Goal: Task Accomplishment & Management: Use online tool/utility

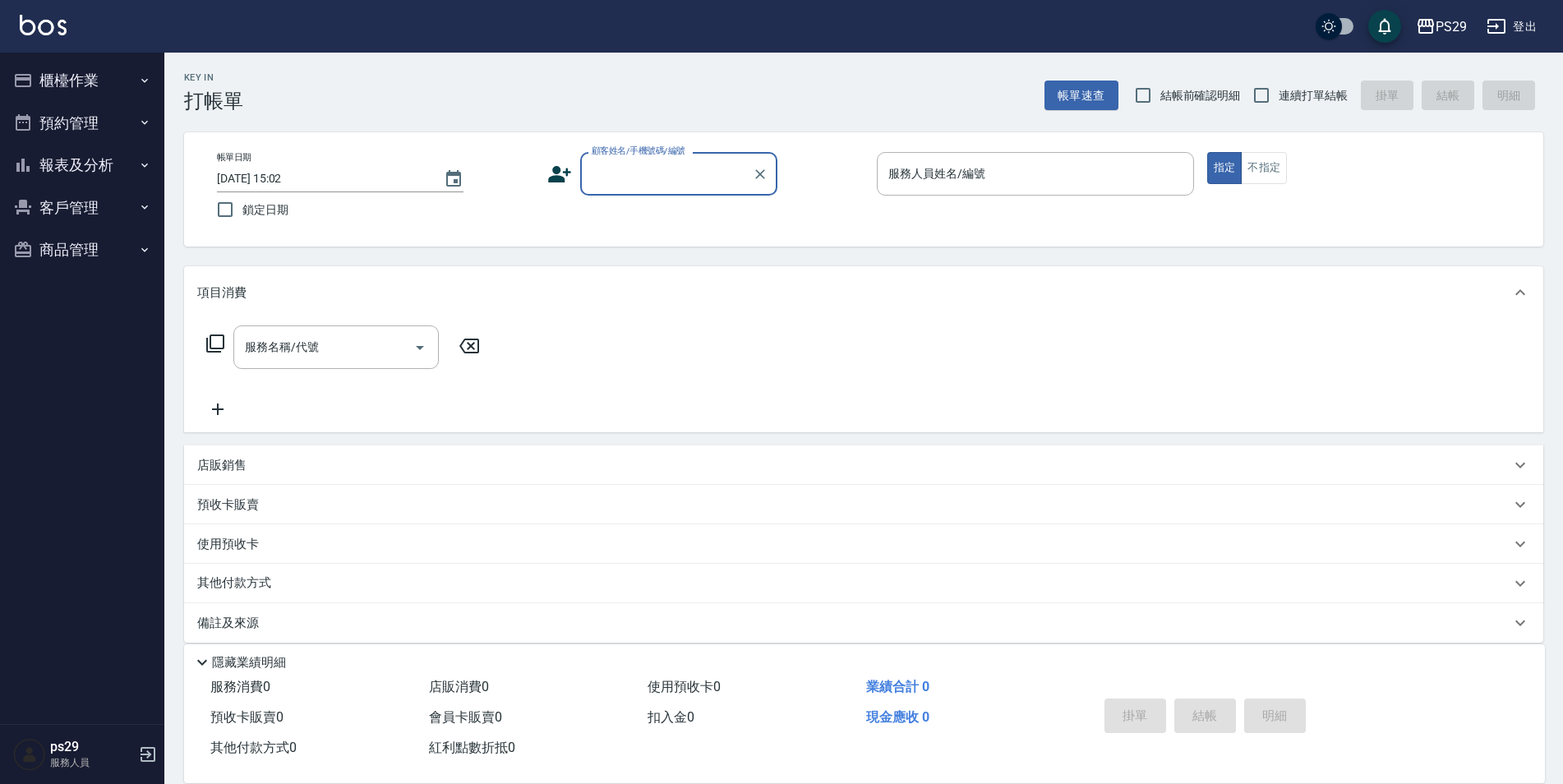
click at [139, 164] on icon "button" at bounding box center [144, 165] width 13 height 13
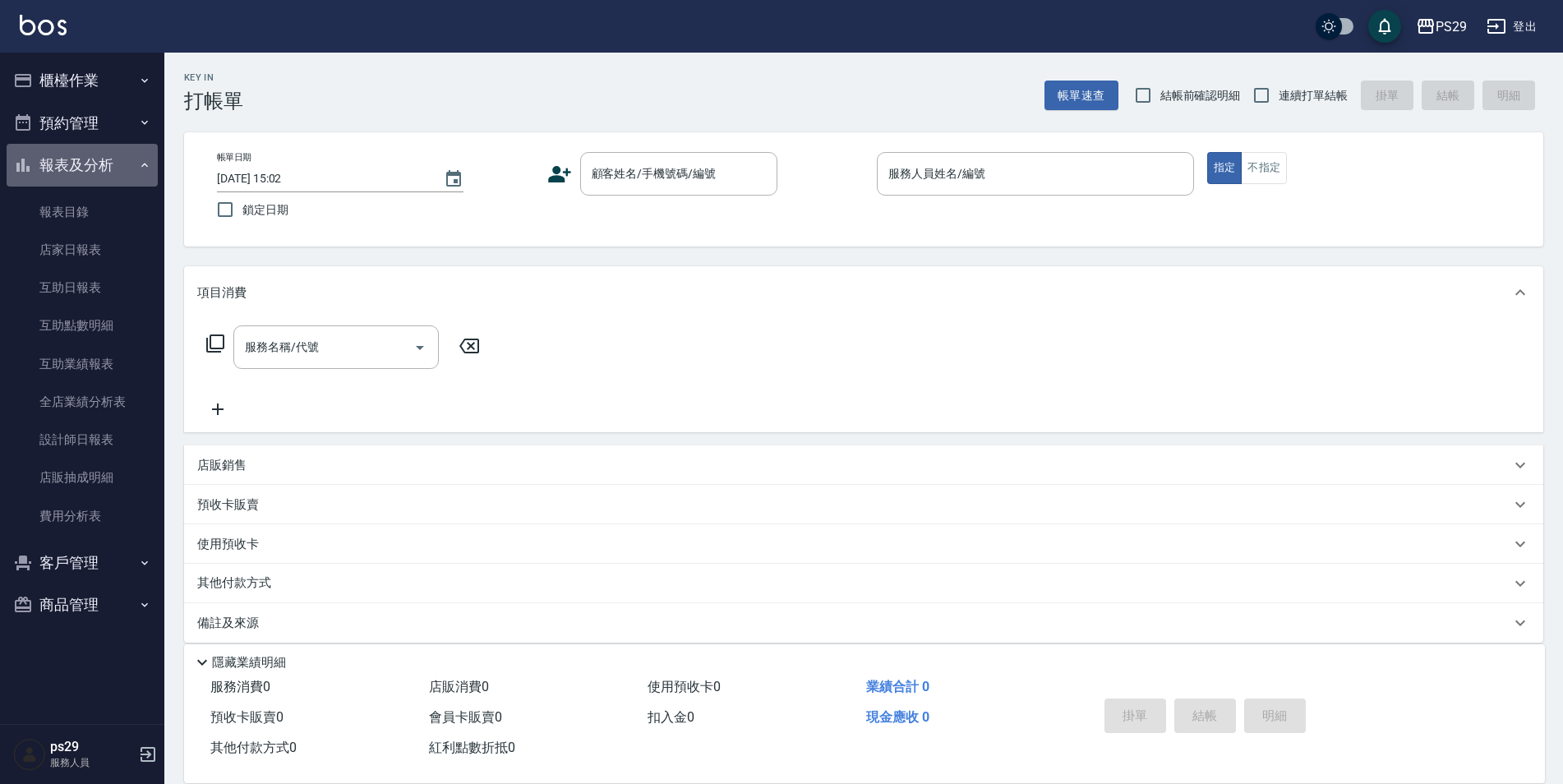
click at [97, 173] on button "報表及分析" at bounding box center [82, 165] width 151 height 43
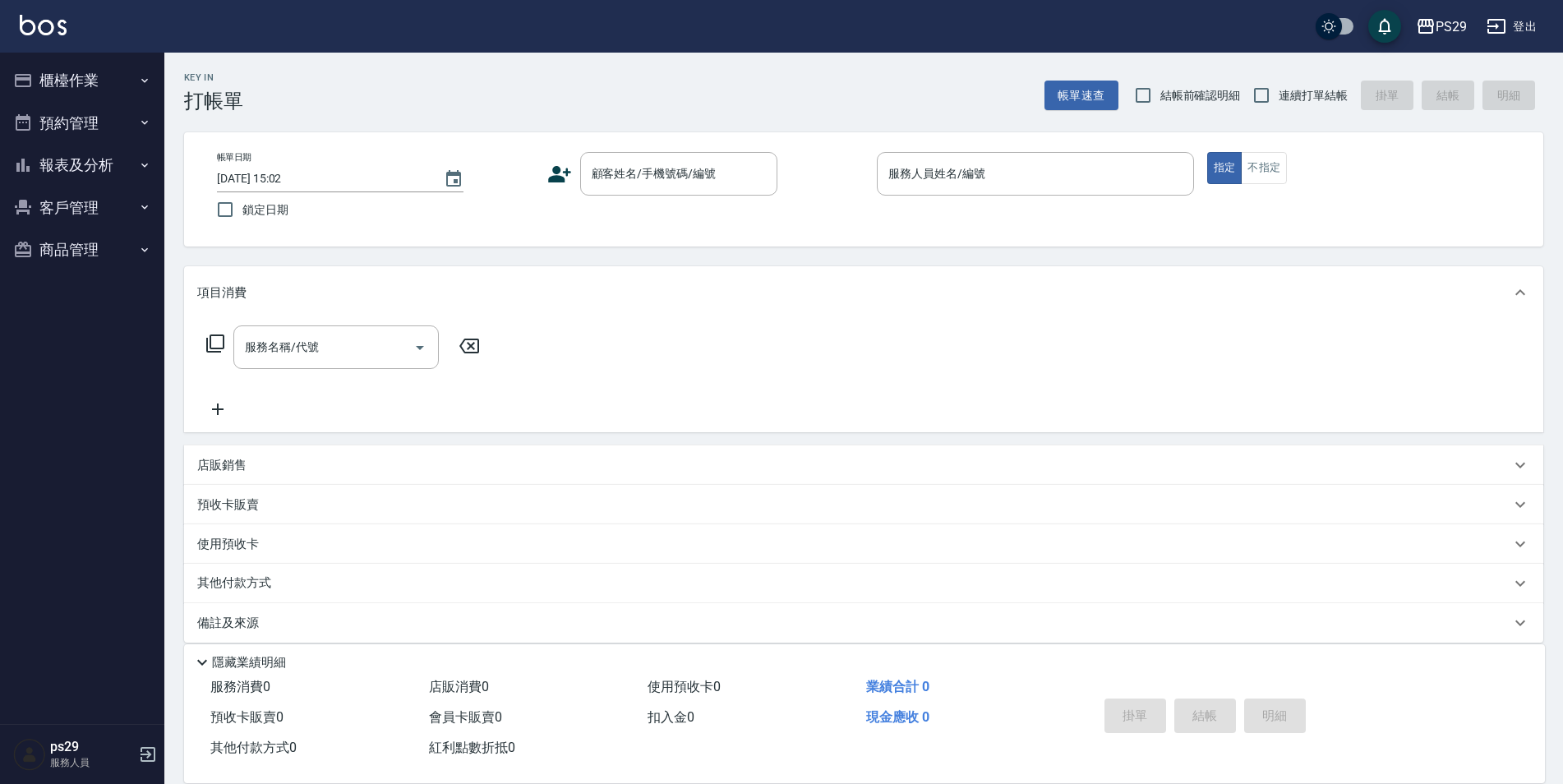
click at [135, 73] on button "櫃檯作業" at bounding box center [82, 81] width 151 height 43
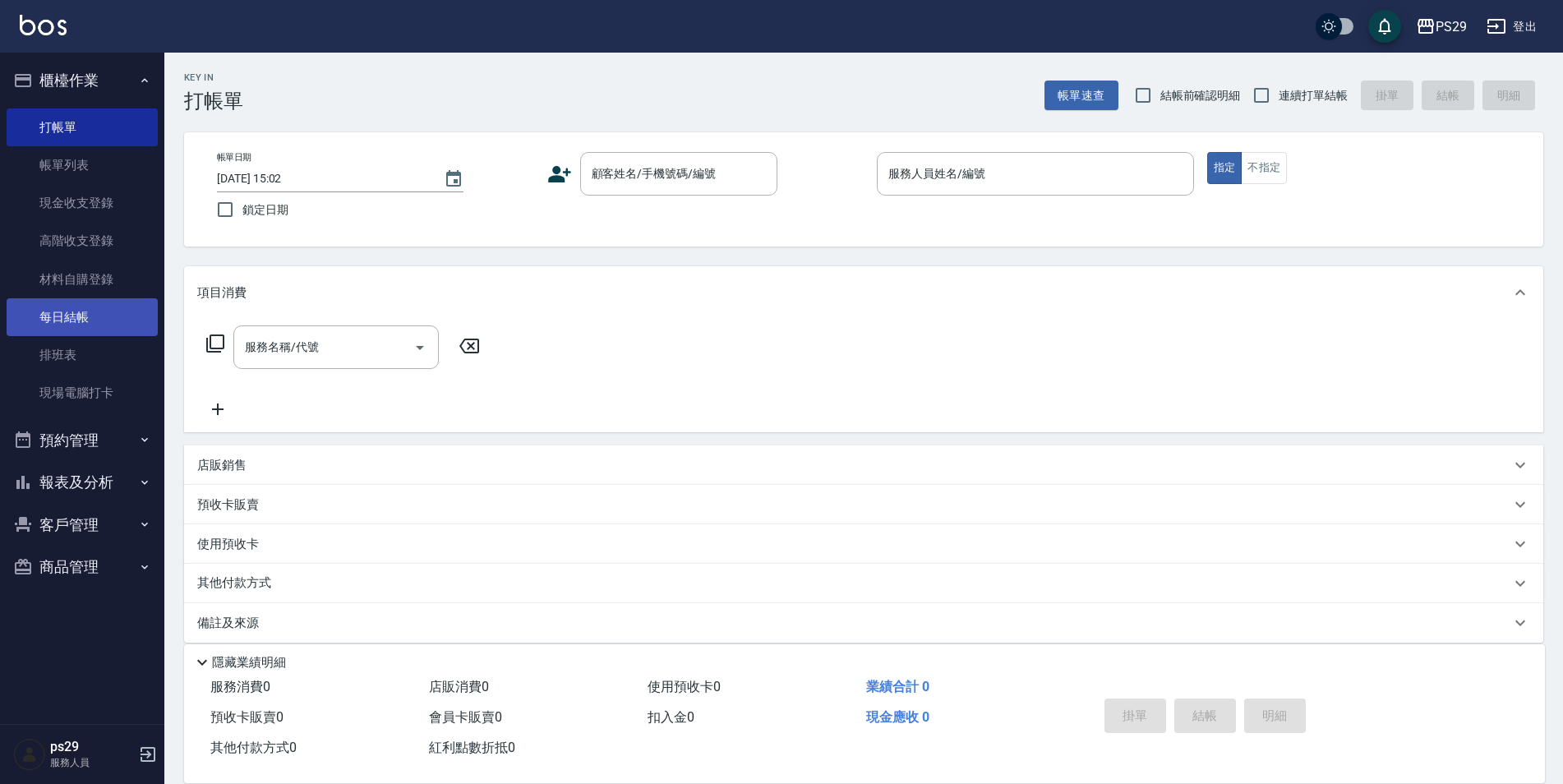
click at [60, 310] on link "每日結帳" at bounding box center [82, 317] width 151 height 38
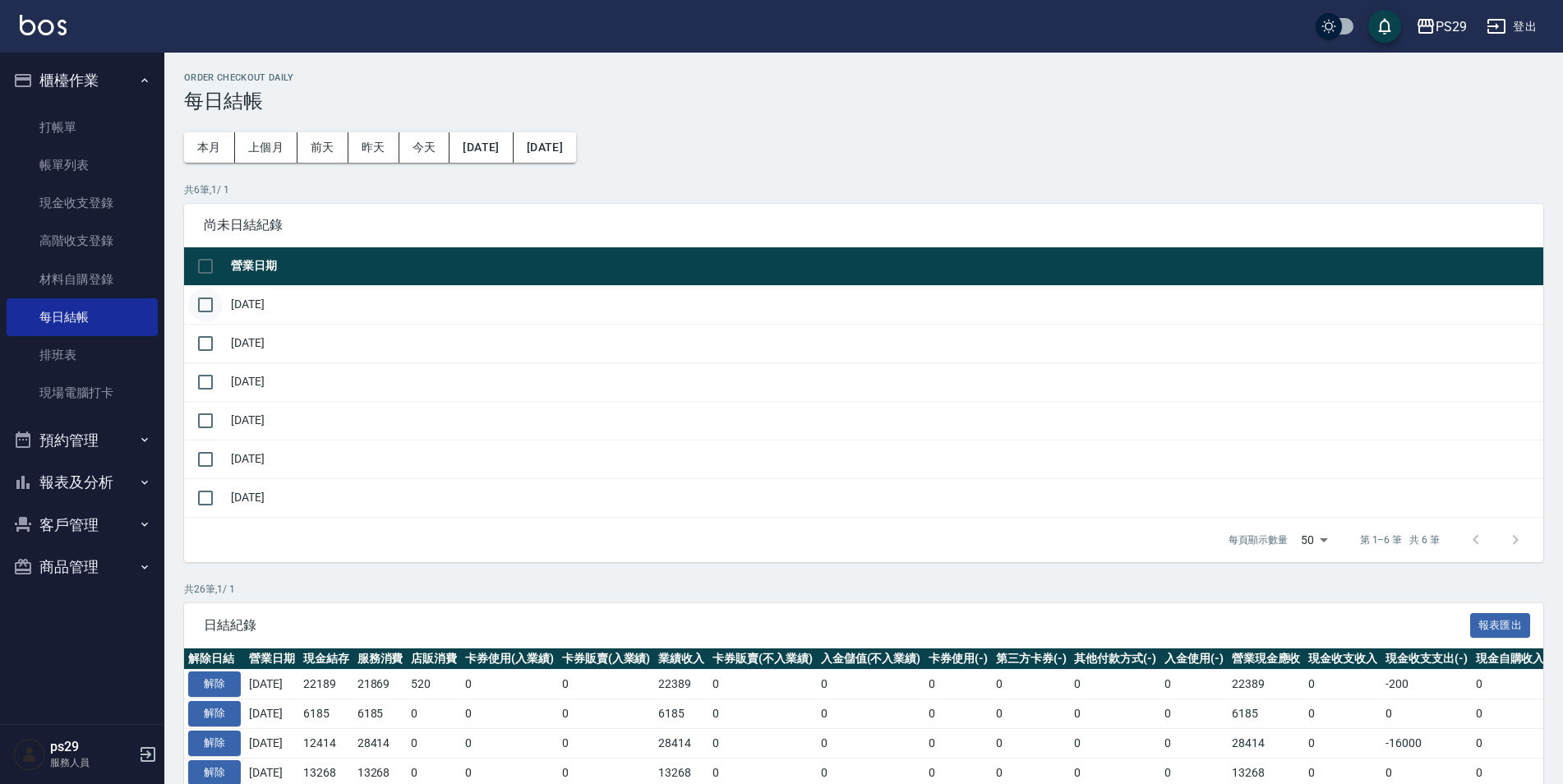
click at [201, 304] on input "checkbox" at bounding box center [205, 304] width 34 height 34
checkbox input "true"
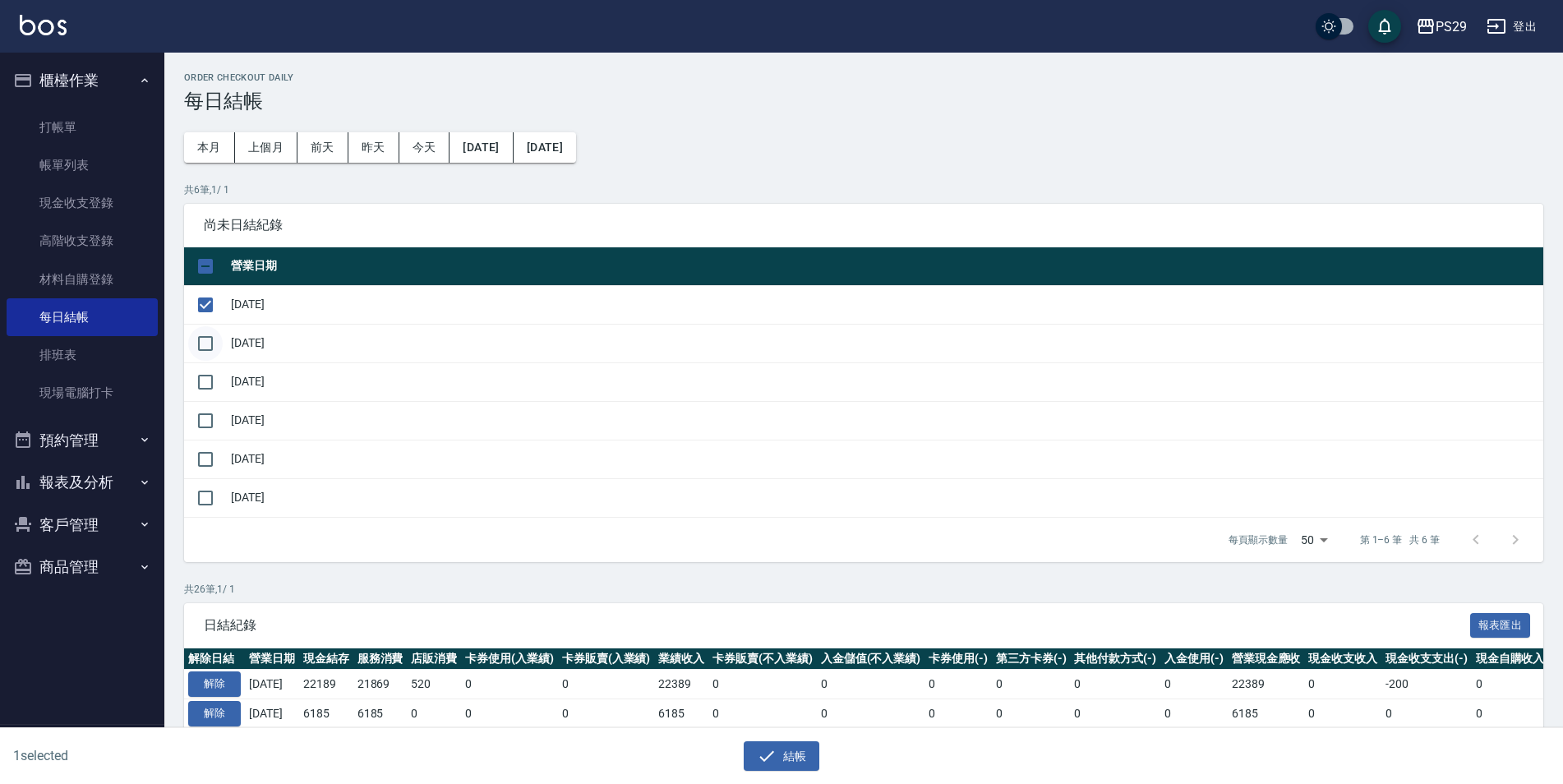
click at [199, 341] on input "checkbox" at bounding box center [205, 342] width 34 height 34
checkbox input "true"
click at [204, 389] on input "checkbox" at bounding box center [205, 381] width 34 height 34
checkbox input "true"
click at [207, 430] on input "checkbox" at bounding box center [205, 420] width 34 height 34
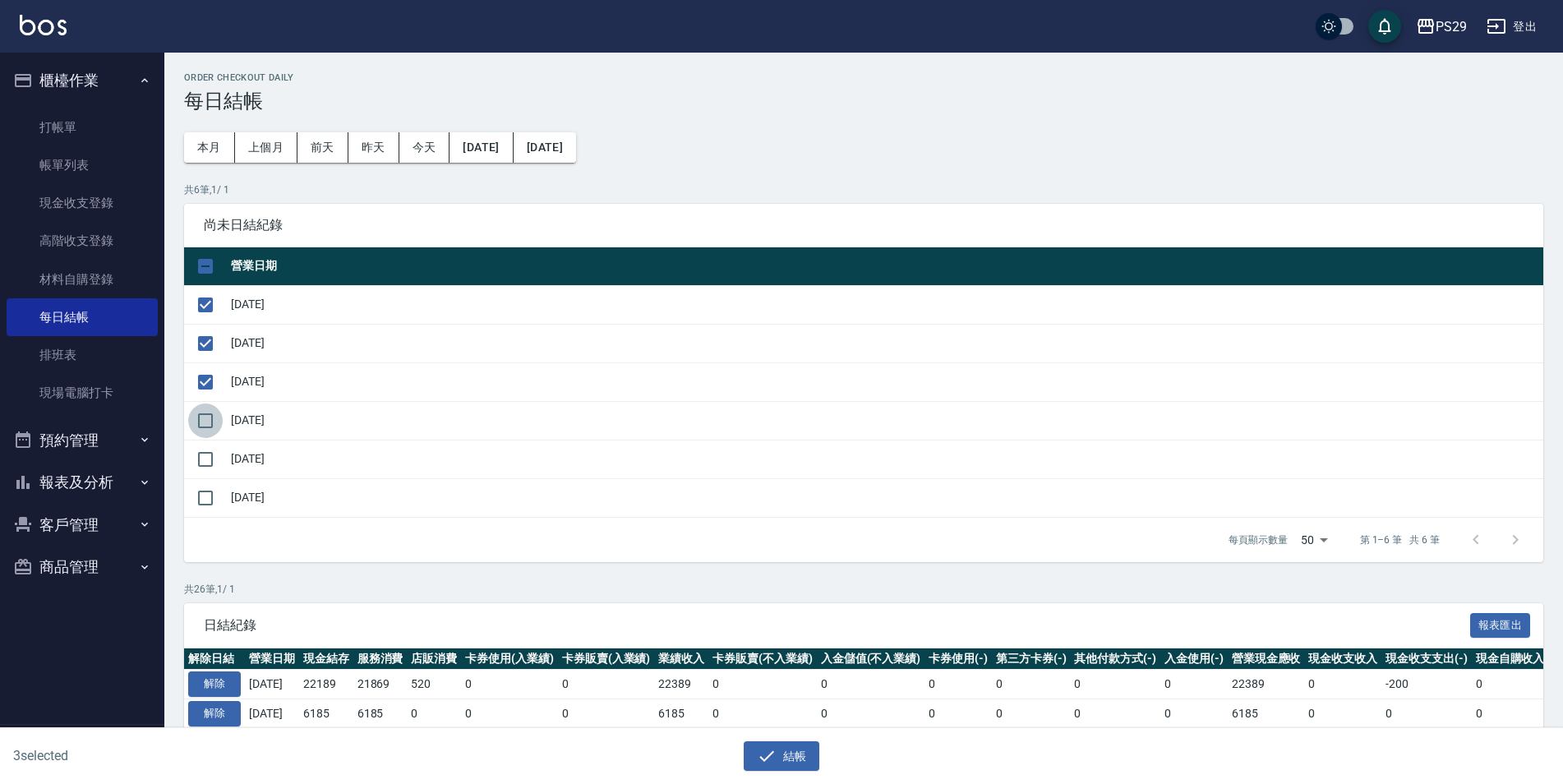
checkbox input "true"
click at [207, 451] on input "checkbox" at bounding box center [205, 458] width 34 height 34
checkbox input "true"
click at [775, 764] on icon "button" at bounding box center [767, 756] width 20 height 20
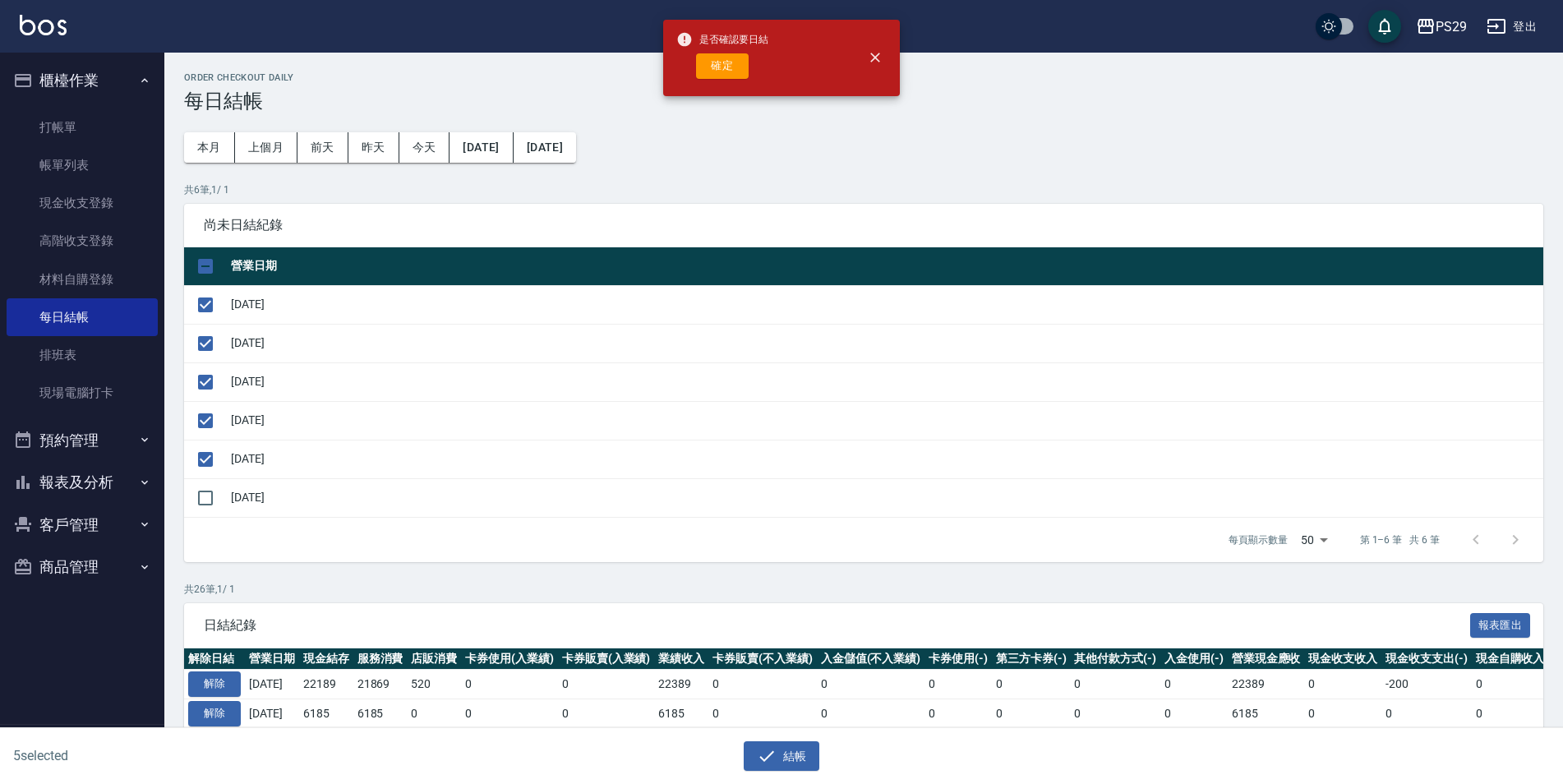
click at [727, 52] on div "是否確認要日結 確定" at bounding box center [722, 58] width 92 height 66
click at [727, 66] on button "確定" at bounding box center [722, 66] width 53 height 25
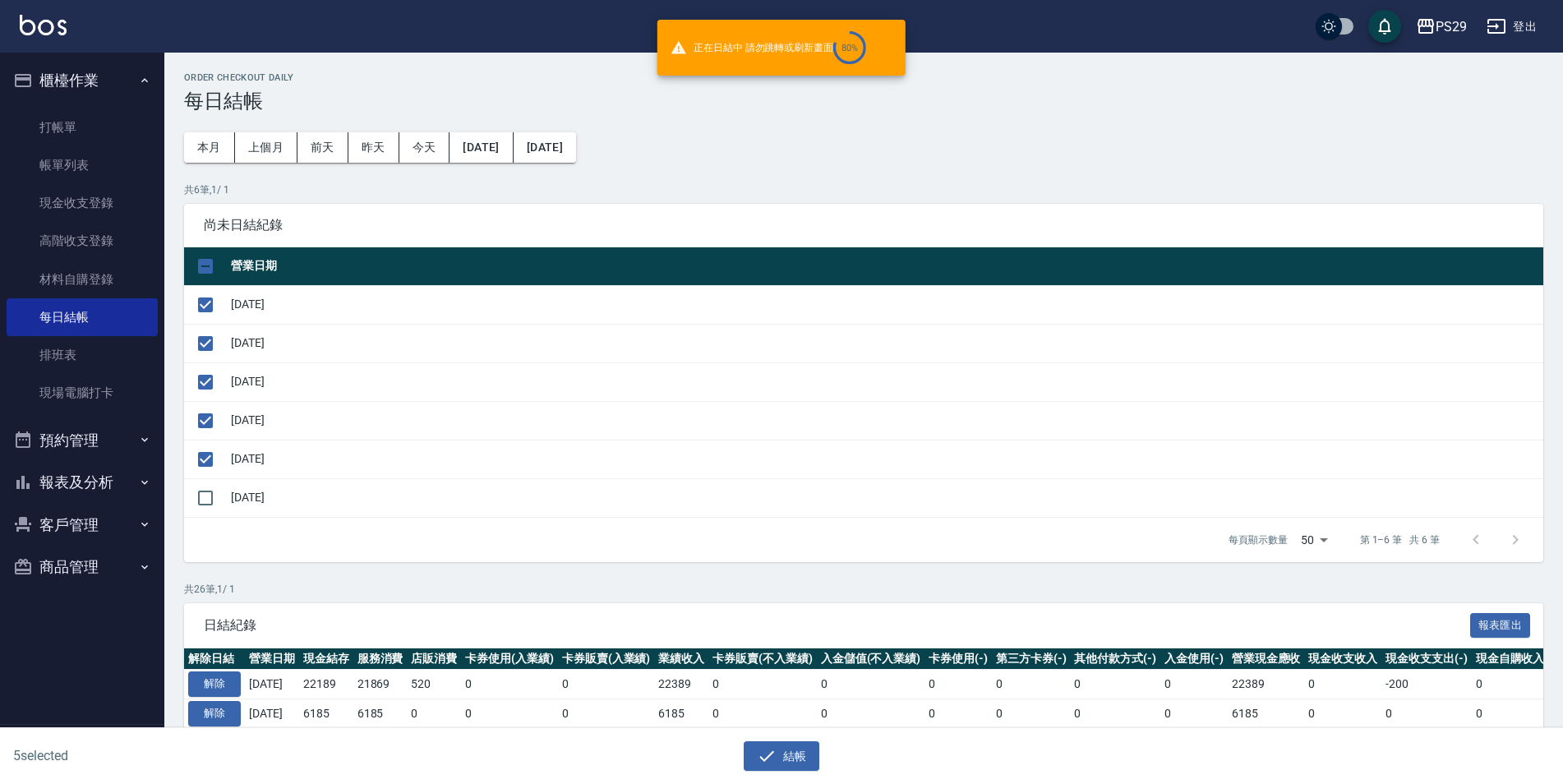
checkbox input "false"
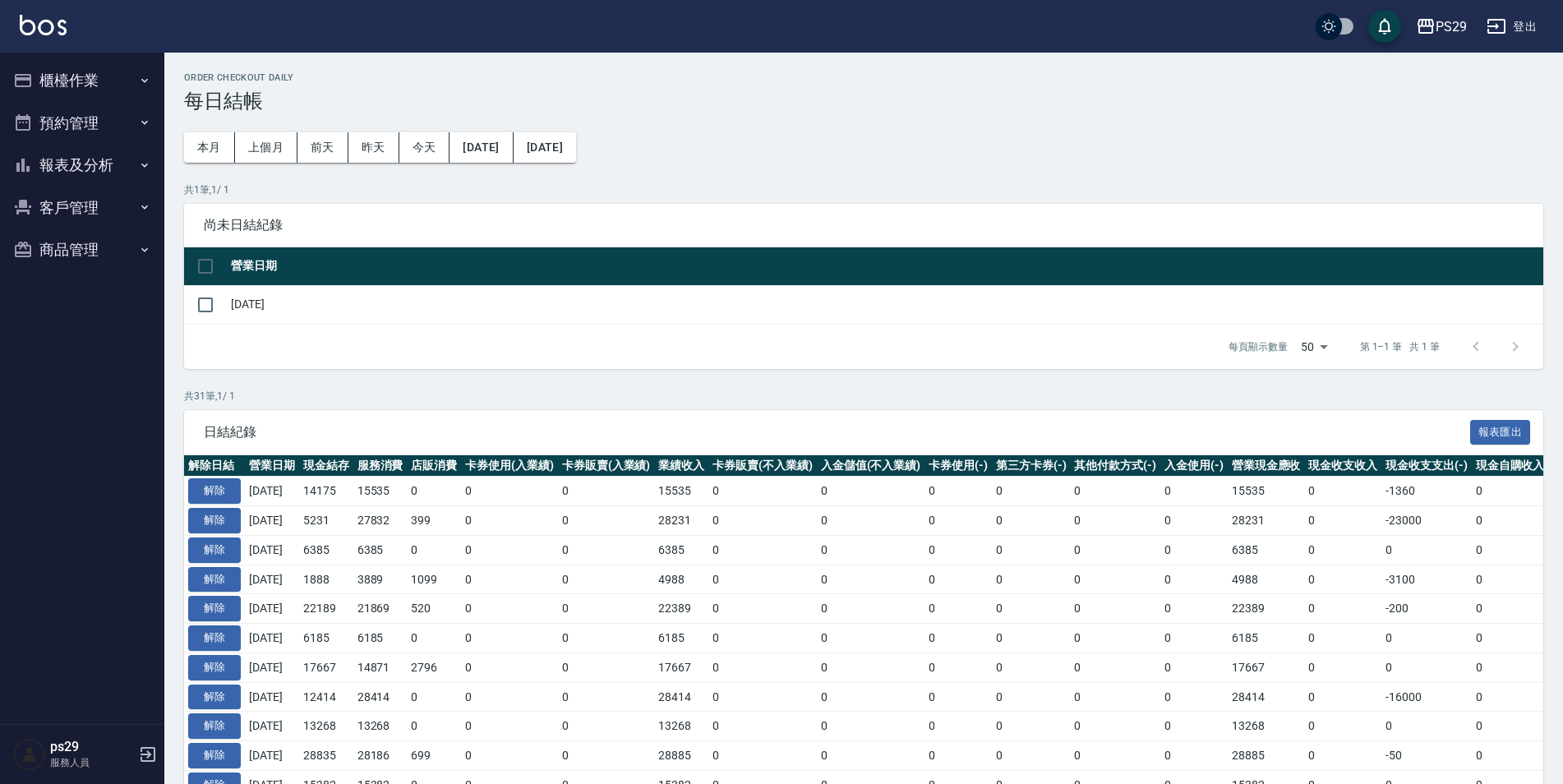
click at [54, 18] on img at bounding box center [43, 24] width 47 height 20
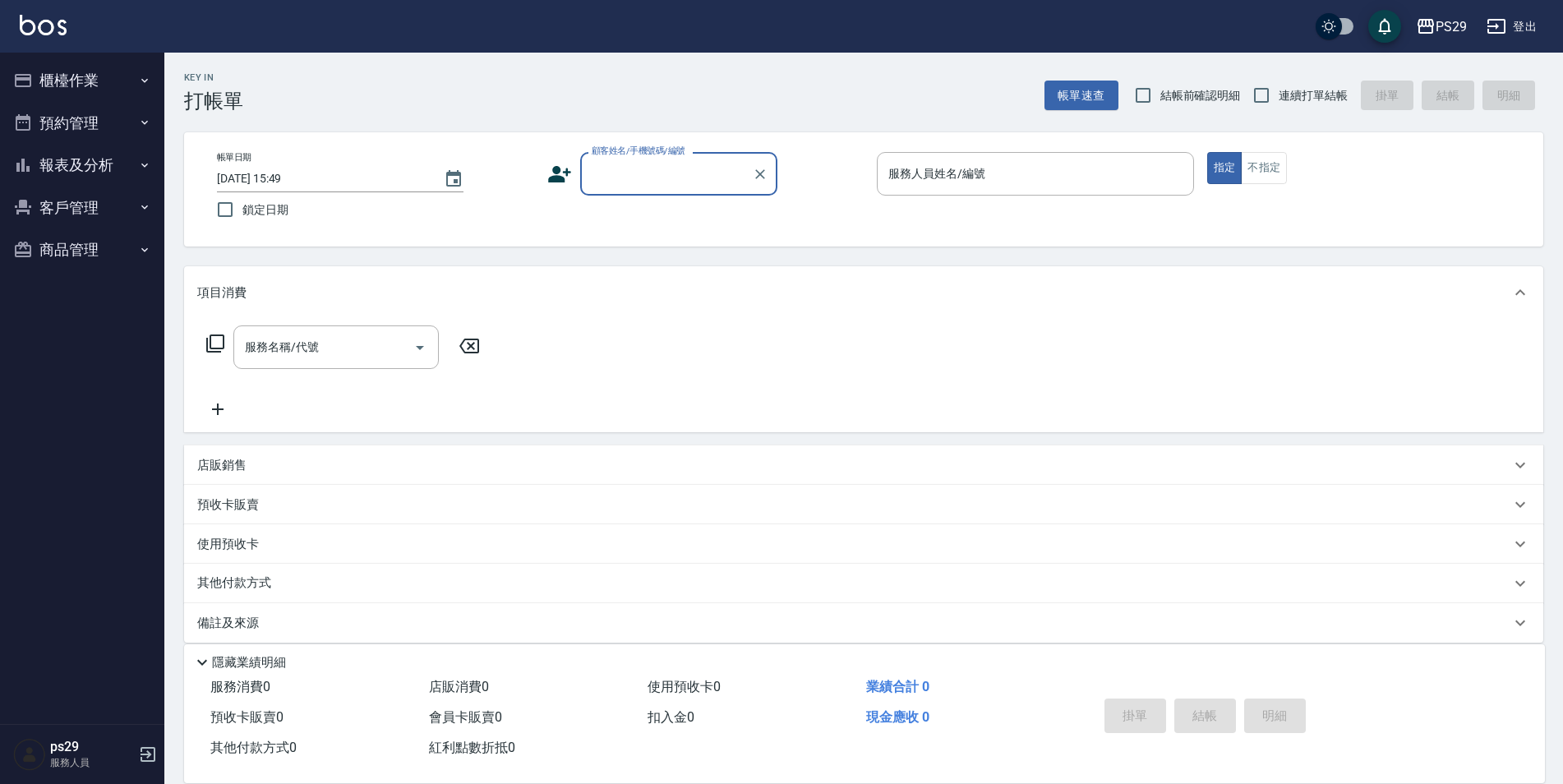
click at [39, 30] on img at bounding box center [43, 24] width 47 height 20
click at [124, 182] on button "報表及分析" at bounding box center [82, 165] width 151 height 43
